Goal: Transaction & Acquisition: Purchase product/service

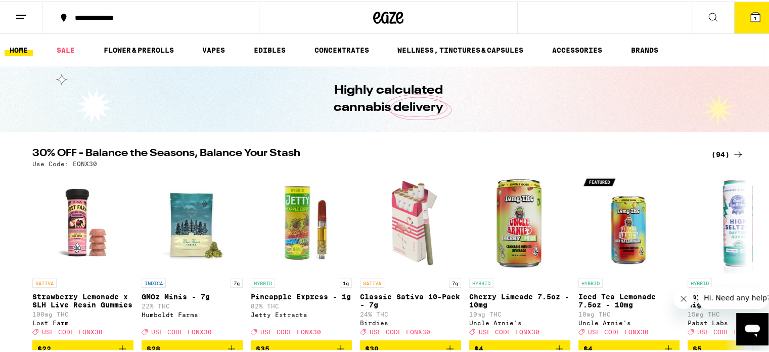
click at [221, 38] on ul "HOME SALE FLOWER & PREROLLS VAPES EDIBLES CONCENTRATES WELLNESS, TINCTURES & CA…" at bounding box center [388, 48] width 777 height 32
click at [220, 40] on ul "HOME SALE FLOWER & PREROLLS VAPES EDIBLES CONCENTRATES WELLNESS, TINCTURES & CA…" at bounding box center [388, 48] width 777 height 32
click at [212, 48] on link "VAPES" at bounding box center [213, 48] width 33 height 12
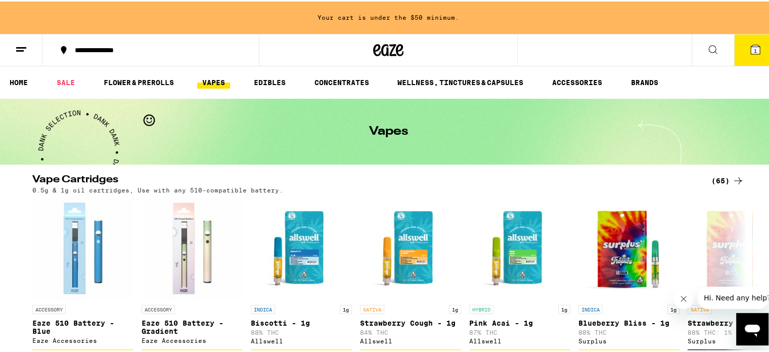
scroll to position [58, 0]
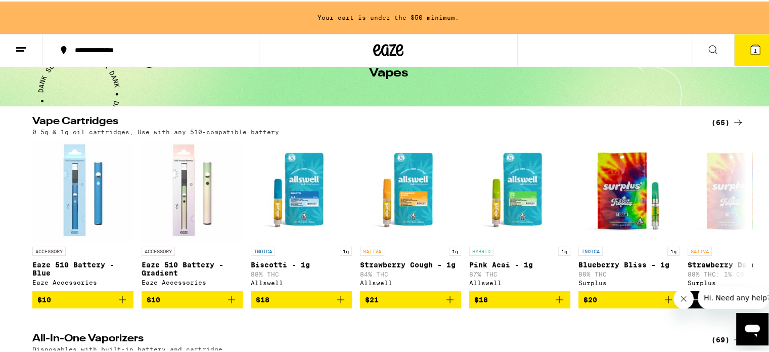
click at [711, 127] on div "0.5g & 1g oil cartridges, Use with any 510-compatible battery." at bounding box center [388, 130] width 712 height 7
click at [715, 125] on div "(65)" at bounding box center [728, 121] width 33 height 12
